Goal: Task Accomplishment & Management: Complete application form

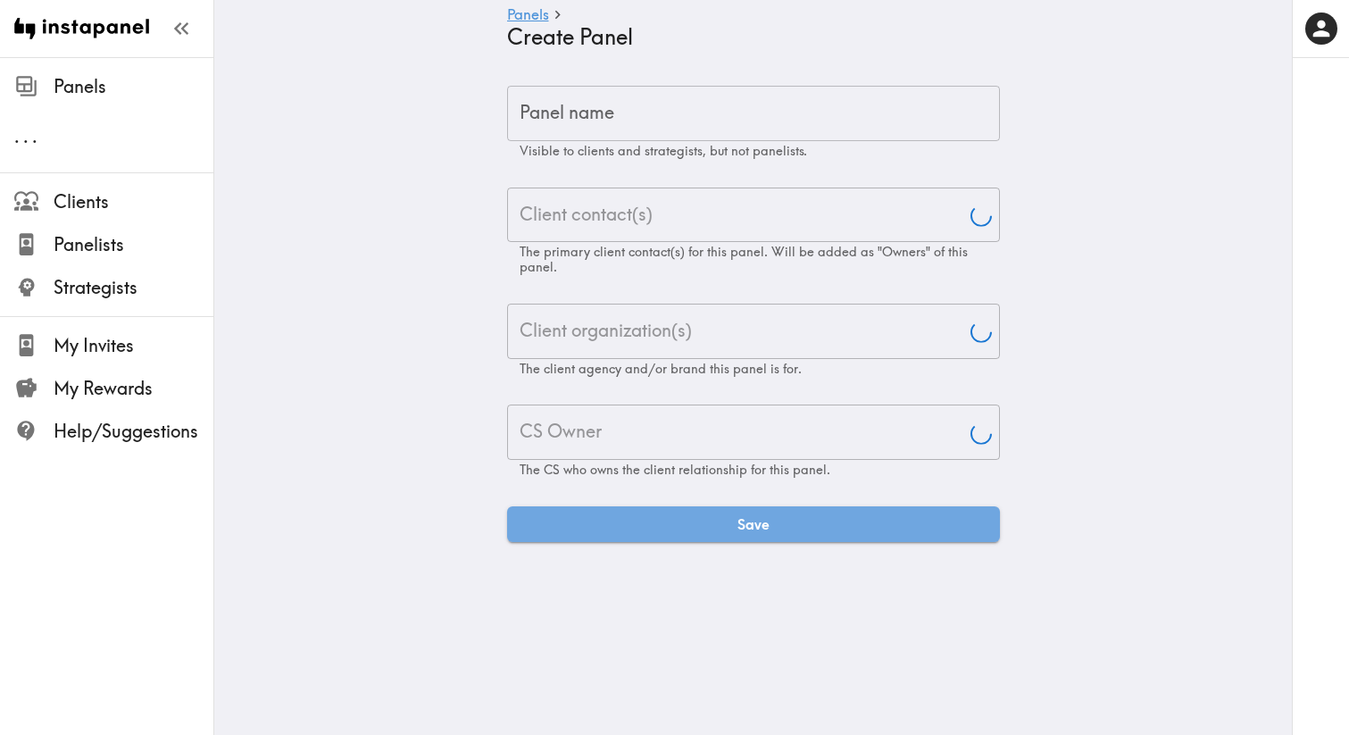
click at [758, 98] on input "Panel name" at bounding box center [753, 113] width 493 height 55
type input "Aj"
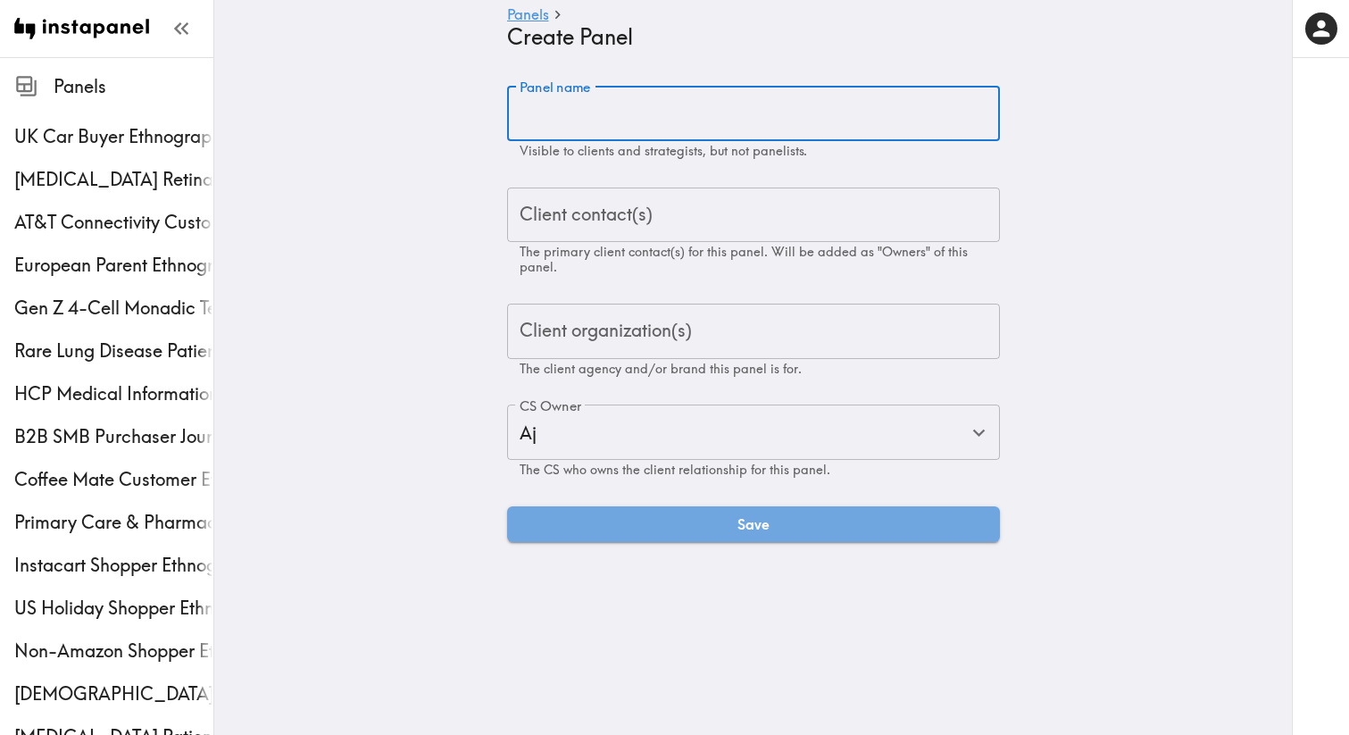
paste input "Prospective Graduate Student Ethnogrpahy Proposal"
drag, startPoint x: 874, startPoint y: 112, endPoint x: 1021, endPoint y: 120, distance: 147.5
click at [1021, 120] on main "Panels Create Panel Panel name Prospective Graduate Student Ethnogrpahy Proposa…" at bounding box center [752, 313] width 1077 height 513
click at [801, 95] on input "Prospective Graduate Student Ethnogrpahy" at bounding box center [753, 113] width 493 height 55
click at [803, 130] on input "Prospective Graduate Student Ethnogrpahy" at bounding box center [753, 113] width 493 height 55
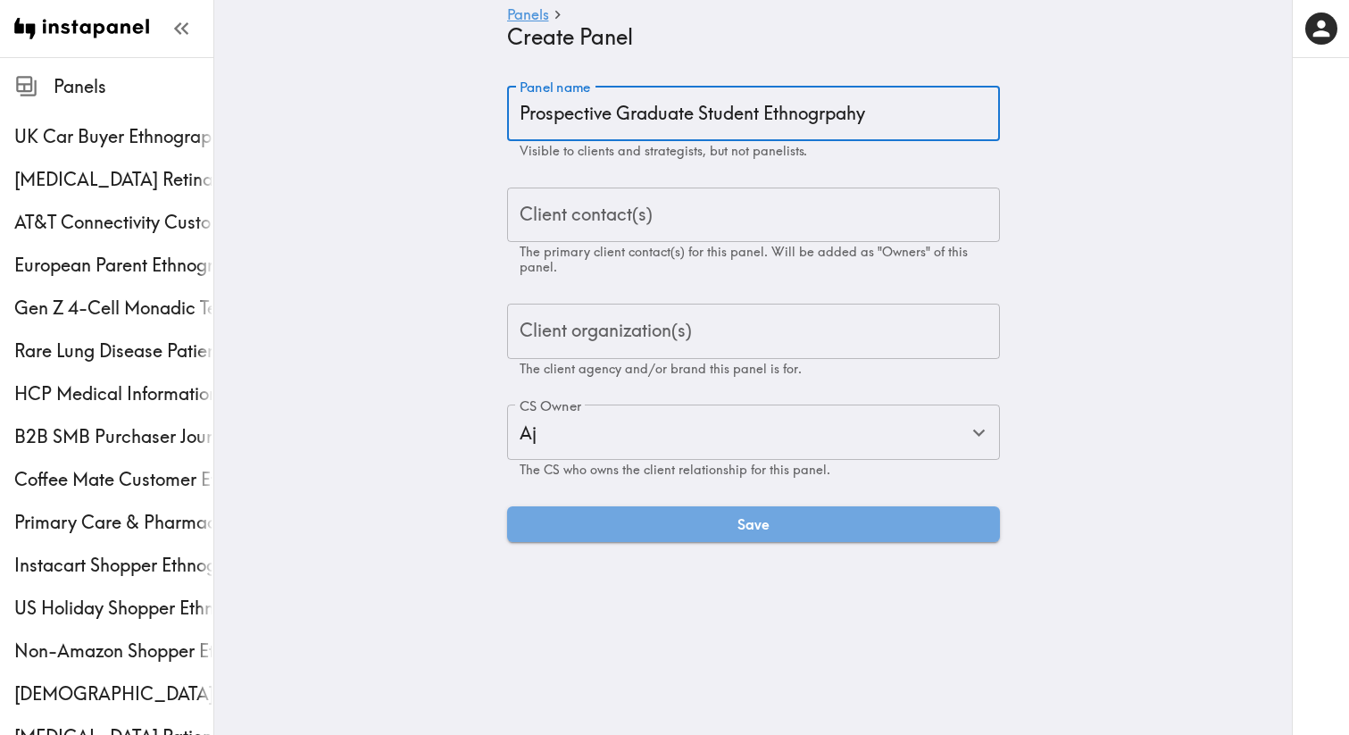
click at [800, 119] on input "Prospective Graduate Student Ethnogrpahy" at bounding box center [753, 113] width 493 height 55
click at [735, 106] on input "Prospective Graduate Student Ethnography" at bounding box center [753, 113] width 493 height 55
type input "Prospective Graduate Student Ethnography"
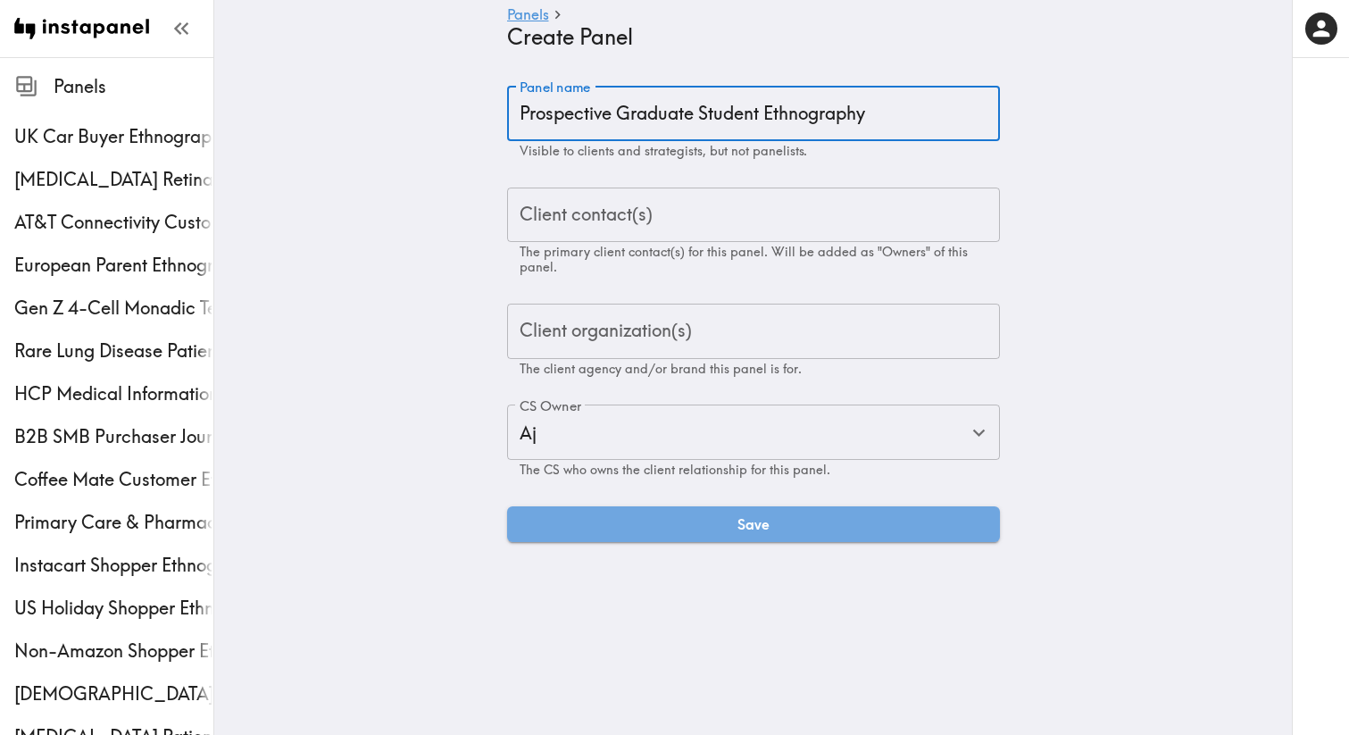
click at [746, 220] on input "Client contact(s)" at bounding box center [753, 214] width 477 height 39
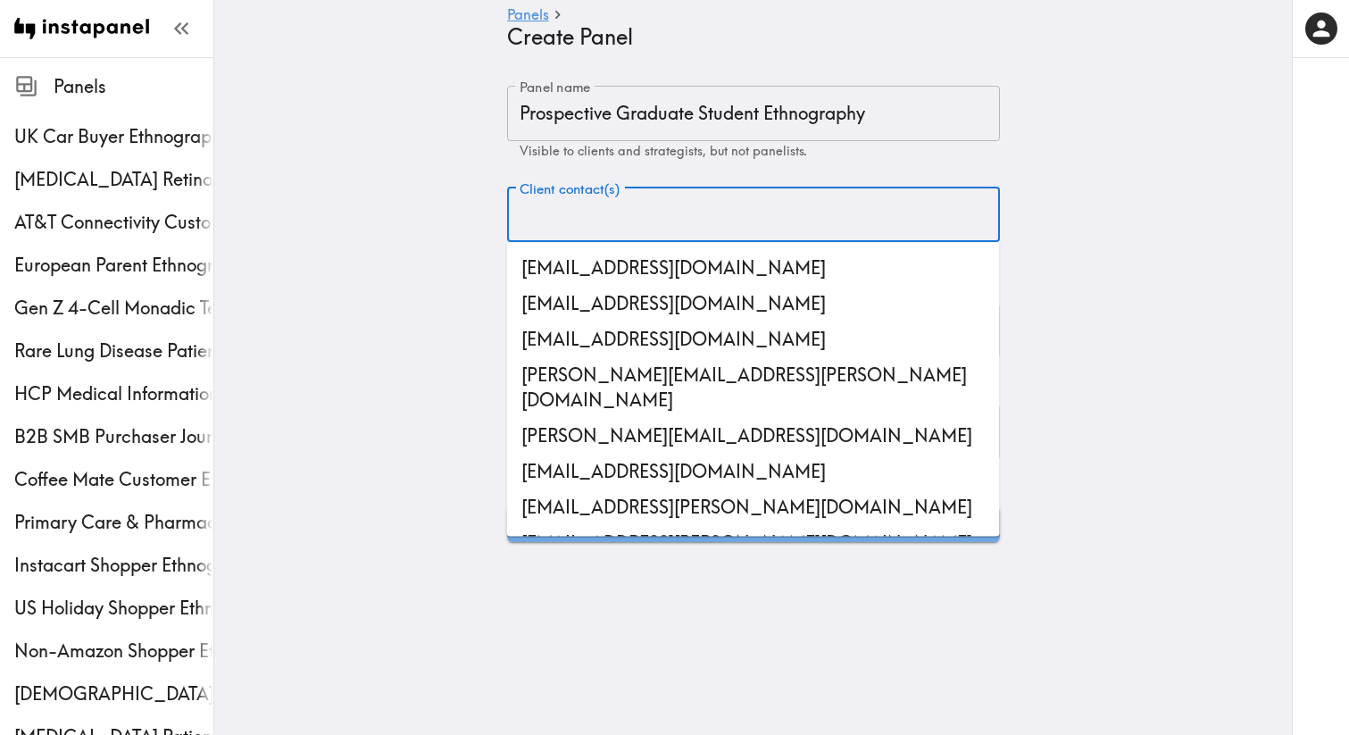
paste input "[PERSON_NAME][EMAIL_ADDRESS][DOMAIN_NAME]"
type input "[PERSON_NAME][EMAIL_ADDRESS][DOMAIN_NAME]"
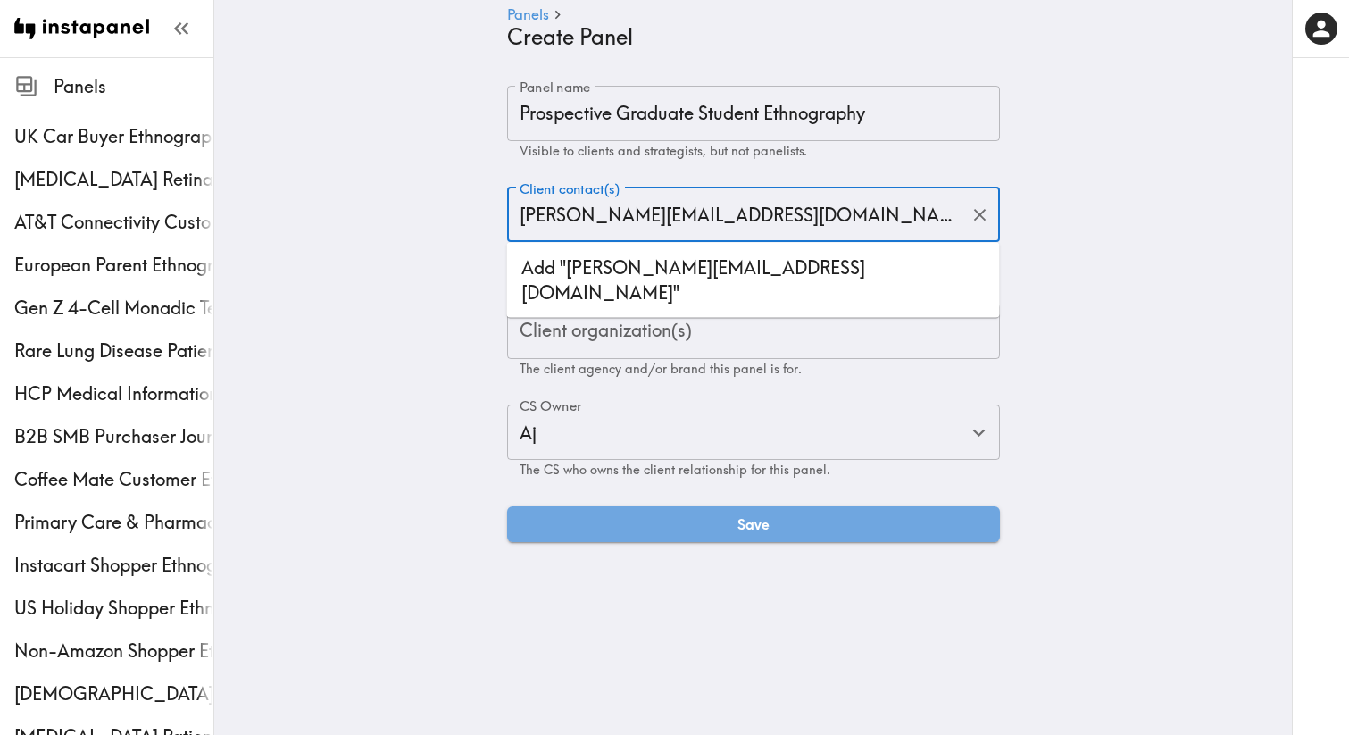
click at [703, 258] on li "Add "[PERSON_NAME][EMAIL_ADDRESS][DOMAIN_NAME]"" at bounding box center [753, 280] width 493 height 61
